Goal: Navigation & Orientation: Find specific page/section

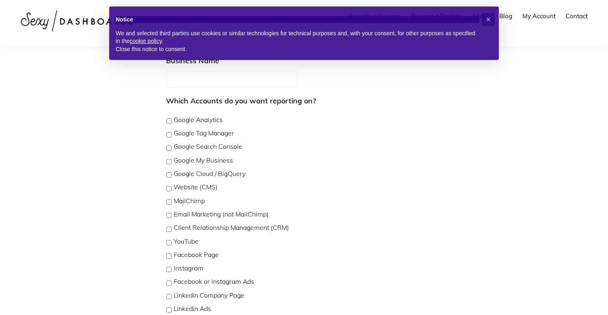
scroll to position [254, 0]
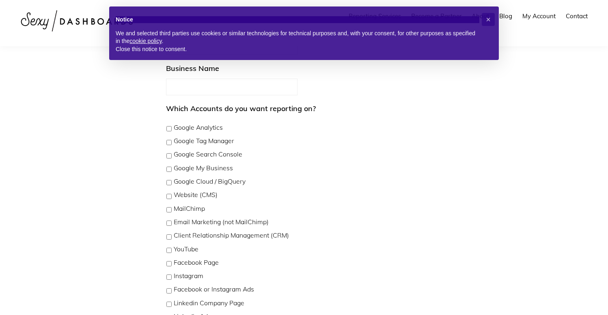
click at [194, 131] on label "Google Analytics" at bounding box center [198, 128] width 49 height 10
click at [194, 144] on label "Google Tag Manager" at bounding box center [204, 141] width 60 height 10
click at [118, 196] on div "New Client Checklist In order to create comprehensive reports for your business…" at bounding box center [303, 189] width 487 height 789
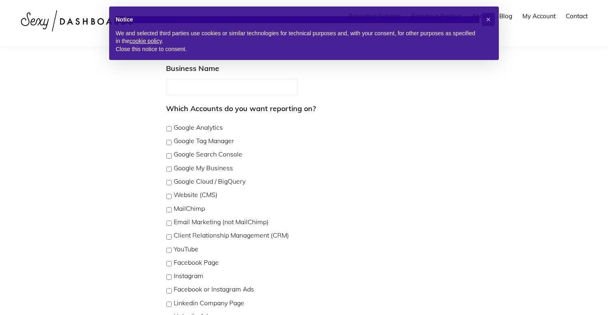
click at [191, 166] on label "Google My Business" at bounding box center [203, 169] width 59 height 10
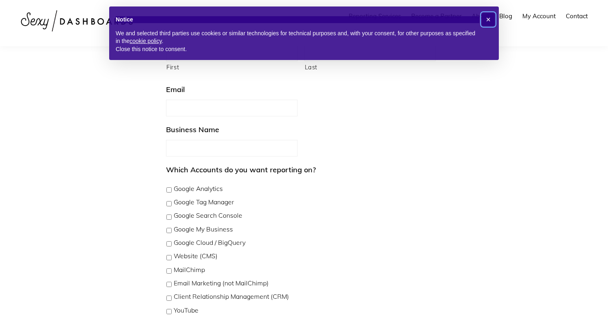
click at [486, 19] on span "×" at bounding box center [488, 19] width 5 height 9
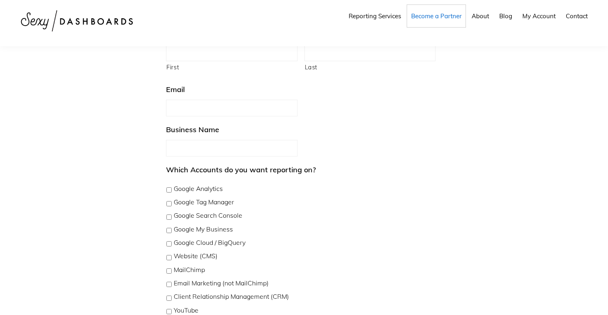
click at [446, 13] on span "Become a Partner" at bounding box center [436, 16] width 50 height 8
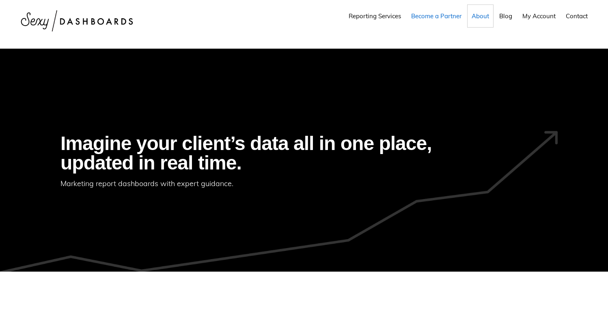
click at [484, 13] on span "About" at bounding box center [479, 16] width 17 height 8
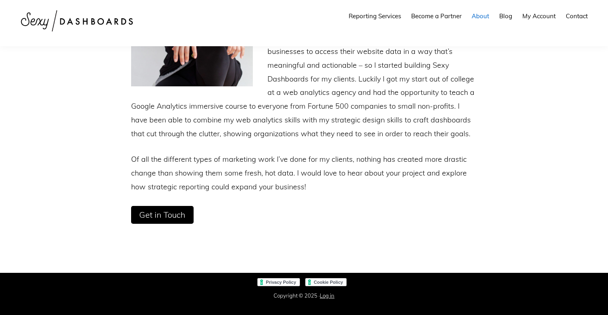
scroll to position [171, 0]
